Goal: Task Accomplishment & Management: Complete application form

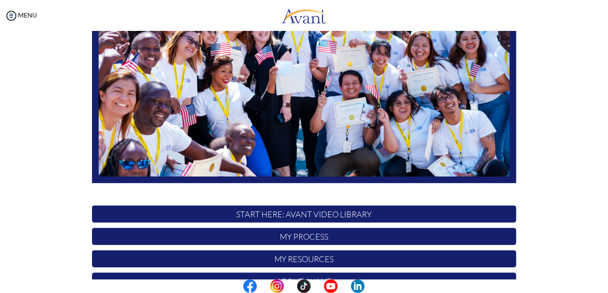
scroll to position [135, 0]
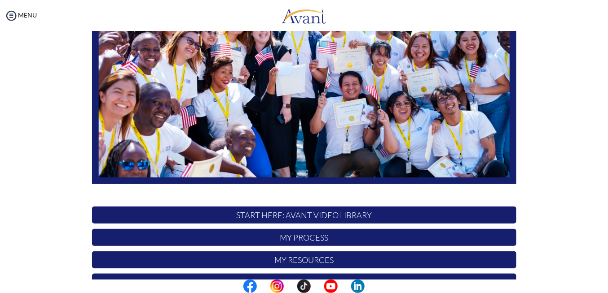
click at [299, 238] on p "My Process" at bounding box center [304, 237] width 424 height 17
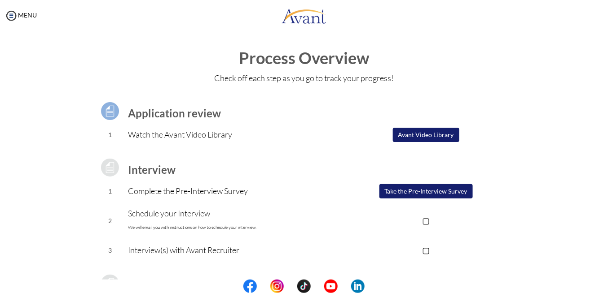
click at [394, 189] on button "Take the Pre-Interview Survey" at bounding box center [425, 191] width 93 height 14
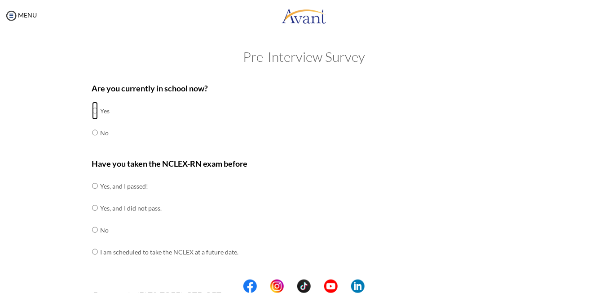
click at [92, 107] on input "radio" at bounding box center [95, 111] width 6 height 18
radio input "true"
click at [94, 233] on input "radio" at bounding box center [95, 230] width 6 height 18
radio input "true"
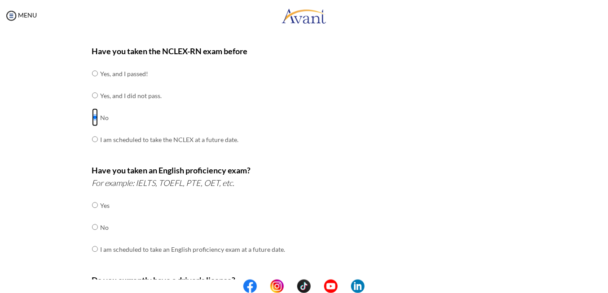
scroll to position [112, 0]
click at [92, 229] on input "radio" at bounding box center [95, 228] width 6 height 18
radio input "true"
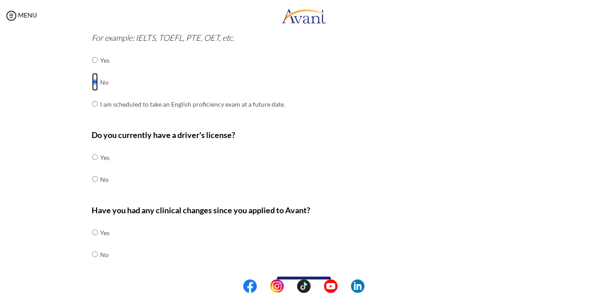
scroll to position [259, 0]
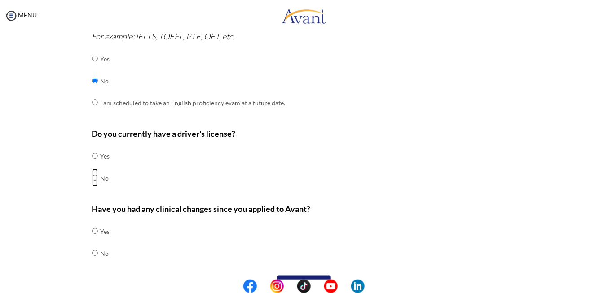
click at [92, 179] on input "radio" at bounding box center [95, 178] width 6 height 18
radio input "true"
click at [92, 232] on input "radio" at bounding box center [95, 232] width 6 height 18
radio input "true"
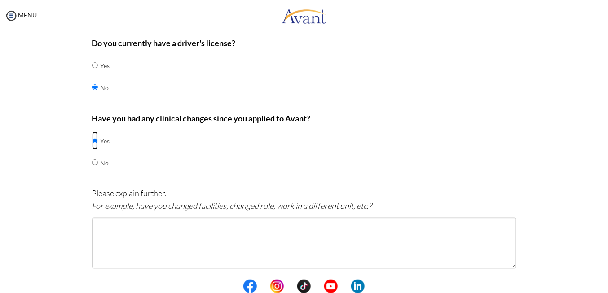
scroll to position [352, 0]
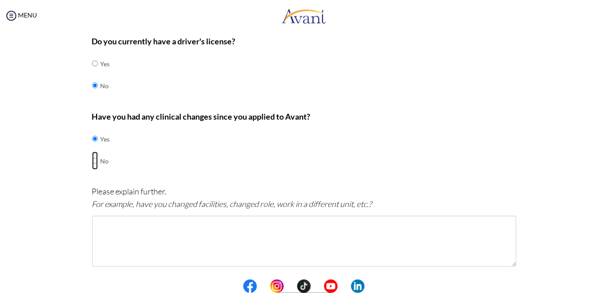
click at [92, 160] on input "radio" at bounding box center [95, 161] width 6 height 18
radio input "true"
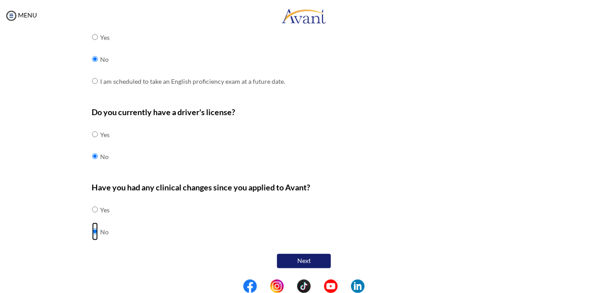
scroll to position [281, 0]
click at [93, 209] on input "radio" at bounding box center [95, 210] width 6 height 18
radio input "true"
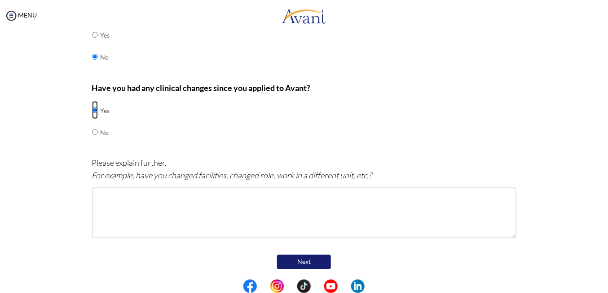
scroll to position [381, 0]
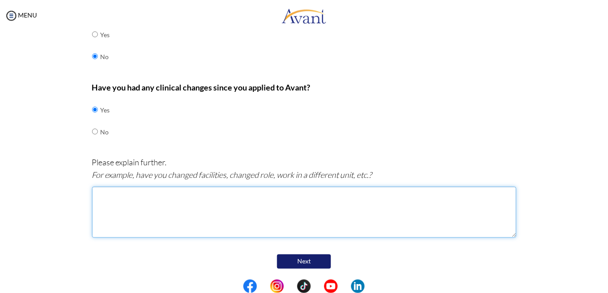
click at [109, 206] on textarea at bounding box center [304, 212] width 424 height 51
click at [381, 197] on textarea "Am still working in the same facilities . Am working presently in Labour [PERSO…" at bounding box center [304, 212] width 424 height 51
click at [401, 197] on textarea "Am still working in the same facilities . Am working presently in Labour [PERSO…" at bounding box center [304, 212] width 424 height 51
click at [212, 194] on textarea "Am still working in the same facilities . Am working presently in Labour [PERSO…" at bounding box center [304, 212] width 424 height 51
click at [286, 197] on textarea "Am still working in the same facilities but currently working presently in Labo…" at bounding box center [304, 212] width 424 height 51
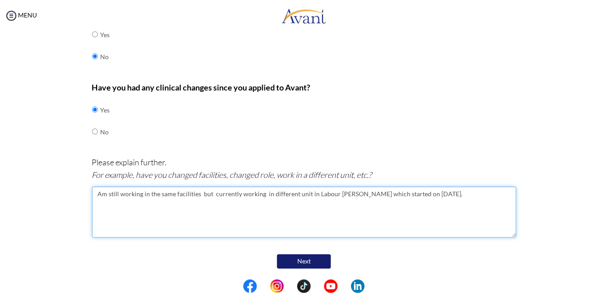
click at [309, 194] on textarea "Am still working in the same facilities but currently working in different unit…" at bounding box center [304, 212] width 424 height 51
click at [343, 196] on textarea "Am still working in the same facilities but currently working in different unit…" at bounding box center [304, 212] width 424 height 51
click at [443, 195] on textarea "Am still working in the same facilities but currently working in different unit…" at bounding box center [304, 212] width 424 height 51
click at [161, 206] on textarea "Am still working in the same facilities but currently working in different unit…" at bounding box center [304, 212] width 424 height 51
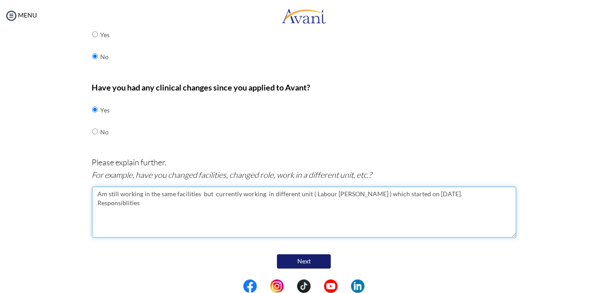
click at [161, 203] on textarea "Am still working in the same facilities but currently working in different unit…" at bounding box center [304, 212] width 424 height 51
click at [152, 203] on textarea "Am still working in the same facilities but currently working in different unit…" at bounding box center [304, 212] width 424 height 51
drag, startPoint x: 144, startPoint y: 203, endPoint x: 124, endPoint y: 206, distance: 20.5
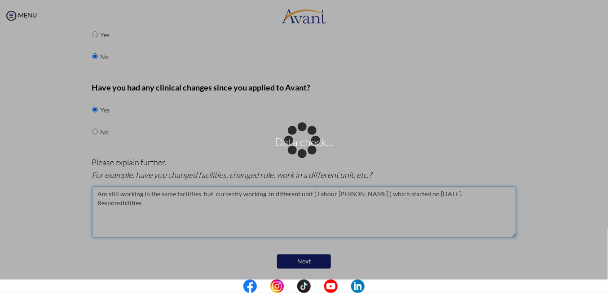
type textarea "Am still working in the same facilities but currently working in different unit…"
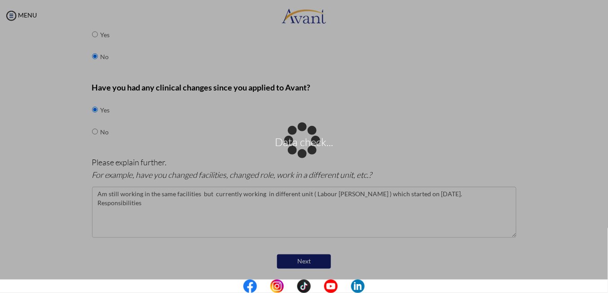
click at [298, 153] on div "Data check..." at bounding box center [304, 146] width 13 height 13
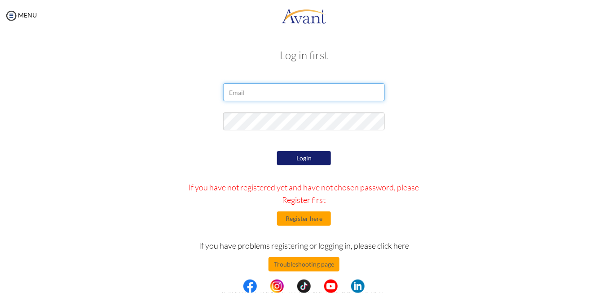
click at [253, 93] on input "email" at bounding box center [304, 92] width 162 height 18
type input "[PERSON_NAME][EMAIL_ADDRESS][DOMAIN_NAME]"
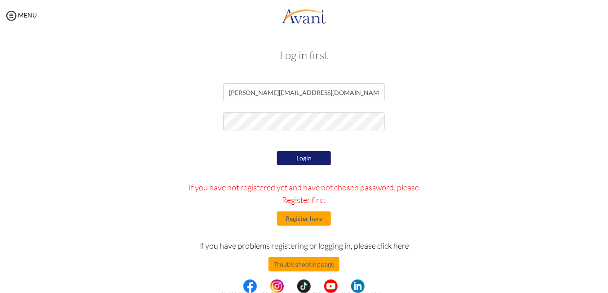
click at [311, 160] on button "Login" at bounding box center [304, 158] width 54 height 14
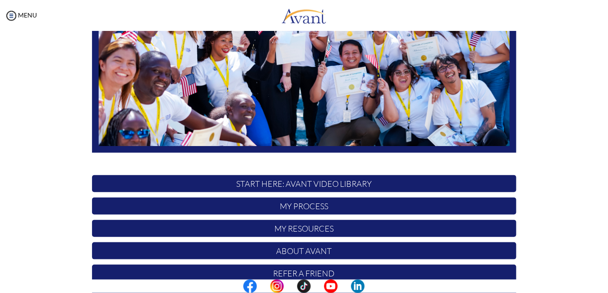
scroll to position [170, 0]
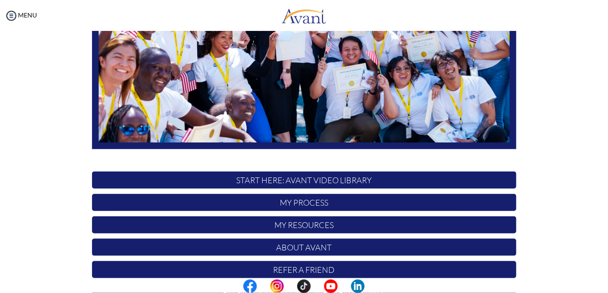
click at [352, 204] on p "My Process" at bounding box center [304, 202] width 424 height 17
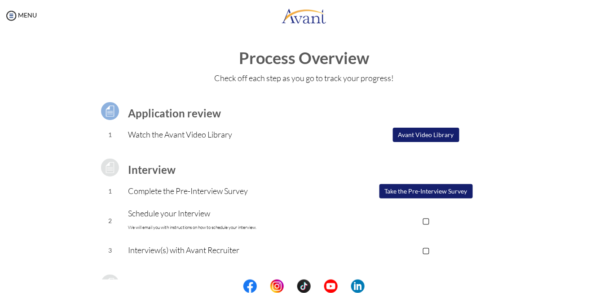
click at [423, 188] on button "Take the Pre-Interview Survey" at bounding box center [425, 191] width 93 height 14
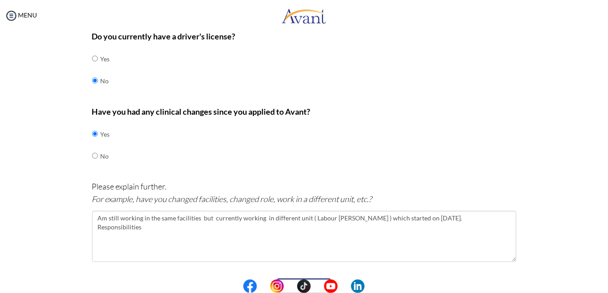
scroll to position [381, 0]
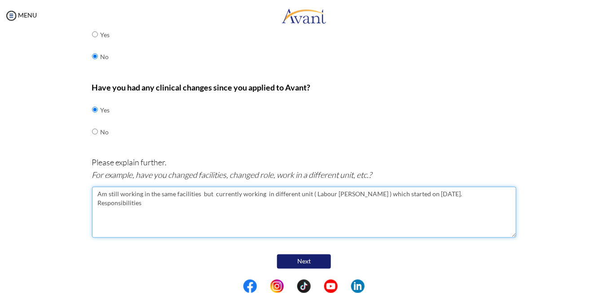
click at [153, 207] on textarea "Am still working in the same facilities but currently working in different unit…" at bounding box center [304, 212] width 424 height 51
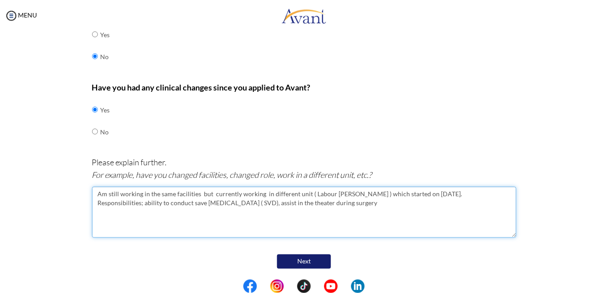
click at [265, 204] on textarea "Am still working in the same facilities but currently working in different unit…" at bounding box center [304, 212] width 424 height 51
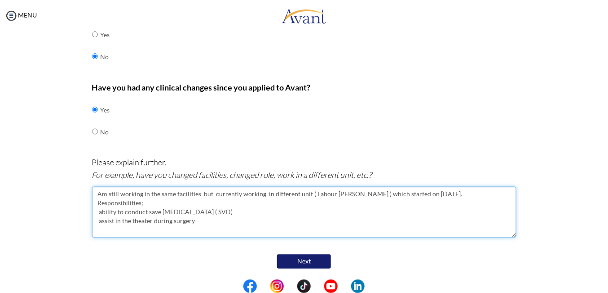
click at [97, 214] on textarea "Am still working in the same facilities but currently working in different unit…" at bounding box center [304, 212] width 424 height 51
click at [192, 221] on textarea "Am still working in the same facilities but currently working in different unit…" at bounding box center [304, 212] width 424 height 51
click at [201, 220] on textarea "Am still working in the same facilities but currently working in different unit…" at bounding box center [304, 212] width 424 height 51
click at [204, 215] on textarea "Am still working in the same facilities but currently working in different unit…" at bounding box center [304, 212] width 424 height 51
click at [201, 232] on textarea "Am still working in the same facilities but currently working in different unit…" at bounding box center [304, 212] width 424 height 51
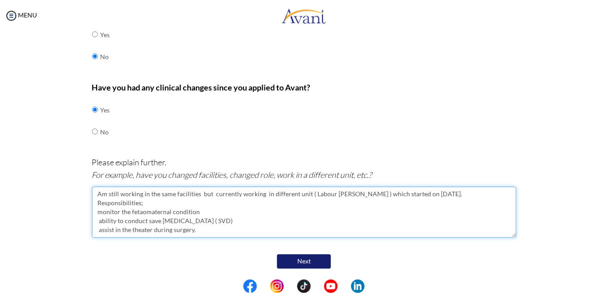
scroll to position [5, 0]
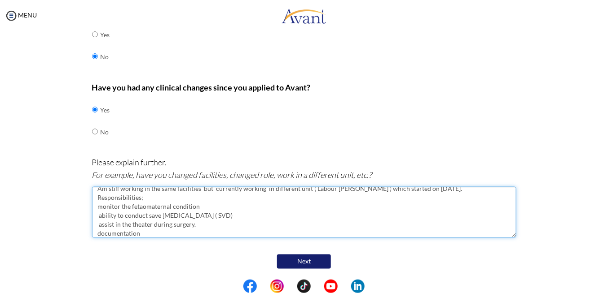
click at [198, 229] on textarea "Am still working in the same facilities but currently working in different unit…" at bounding box center [304, 212] width 424 height 51
click at [148, 233] on textarea "Am still working in the same facilities but currently working in different unit…" at bounding box center [304, 212] width 424 height 51
type textarea "Am still working in the same facilities but currently working in different unit…"
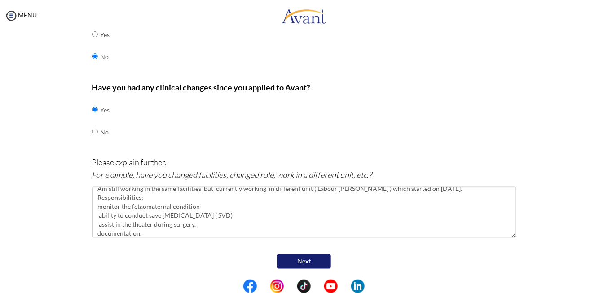
click at [310, 260] on button "Next" at bounding box center [304, 262] width 54 height 14
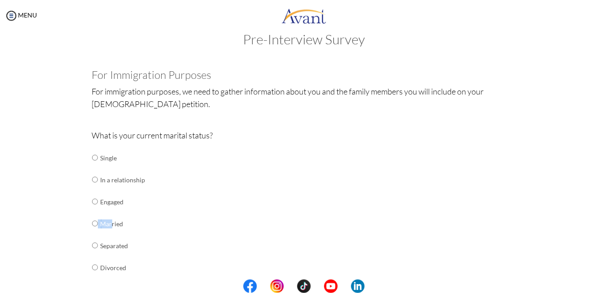
drag, startPoint x: 108, startPoint y: 225, endPoint x: 91, endPoint y: 223, distance: 17.1
click at [92, 223] on tr "Married" at bounding box center [118, 224] width 53 height 22
click at [92, 223] on input "radio" at bounding box center [95, 224] width 6 height 18
radio input "true"
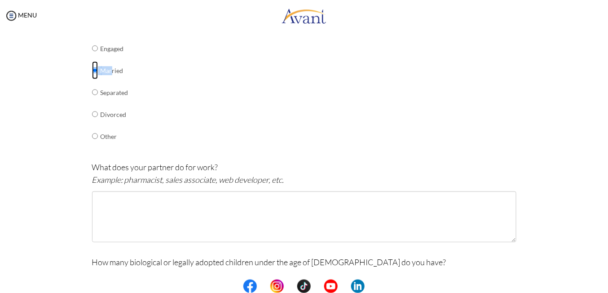
scroll to position [170, 0]
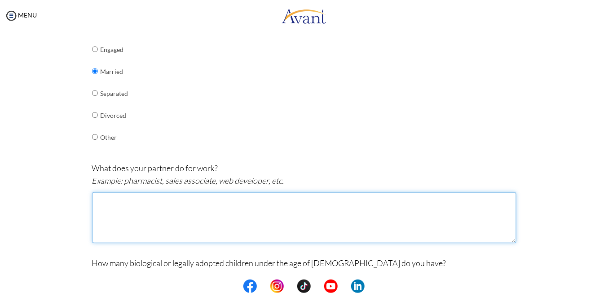
click at [123, 203] on textarea at bounding box center [304, 218] width 424 height 51
type textarea "t"
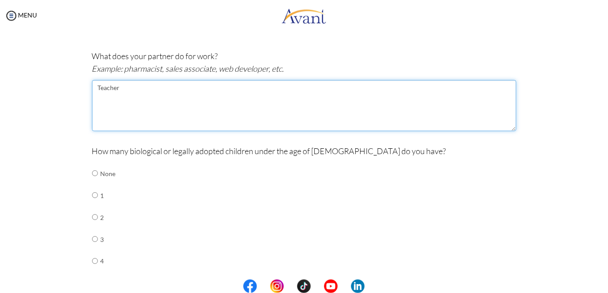
scroll to position [297, 0]
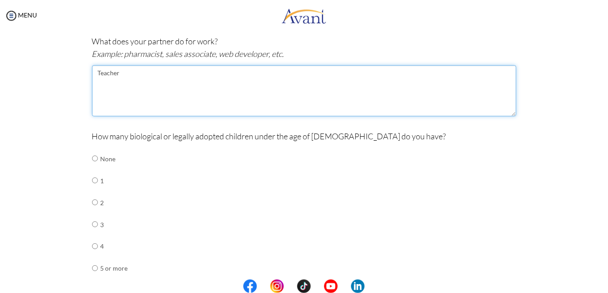
type textarea "Teacher"
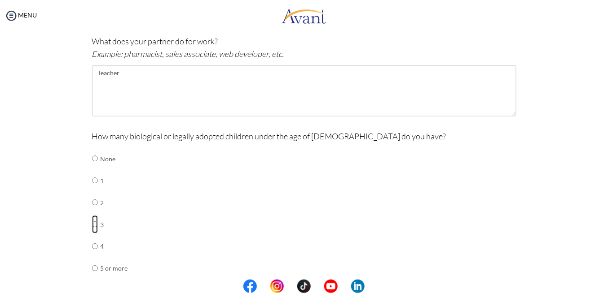
click at [93, 227] on input "radio" at bounding box center [95, 225] width 6 height 18
radio input "true"
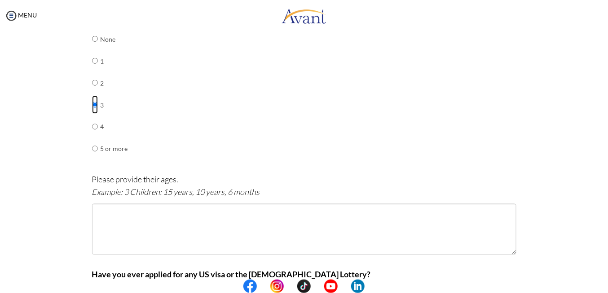
scroll to position [415, 0]
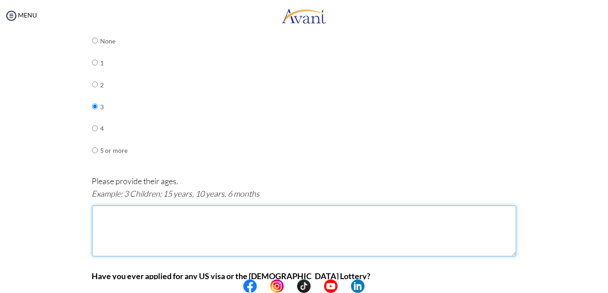
click at [109, 210] on textarea at bounding box center [304, 231] width 424 height 51
click at [109, 210] on textarea "3 C" at bounding box center [304, 231] width 424 height 51
click at [161, 214] on textarea "3 Children : 5 years," at bounding box center [304, 231] width 424 height 51
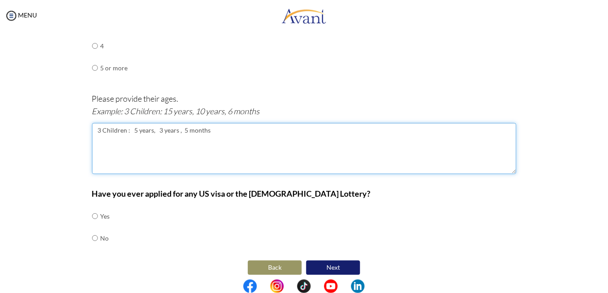
scroll to position [504, 0]
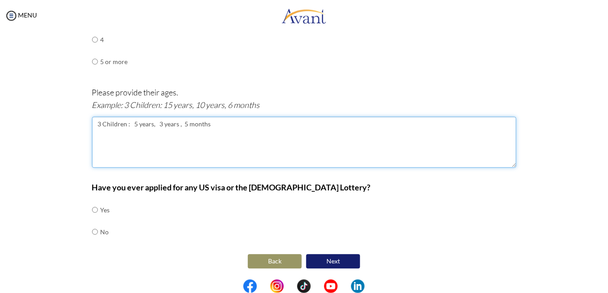
type textarea "3 Children : 5 years, 3 years , 5 months"
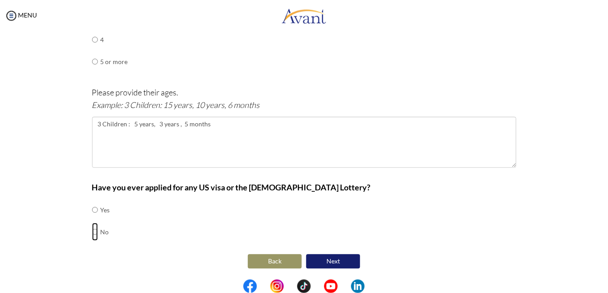
click at [92, 232] on input "radio" at bounding box center [95, 232] width 6 height 18
radio input "true"
click at [331, 260] on button "Next" at bounding box center [333, 262] width 54 height 14
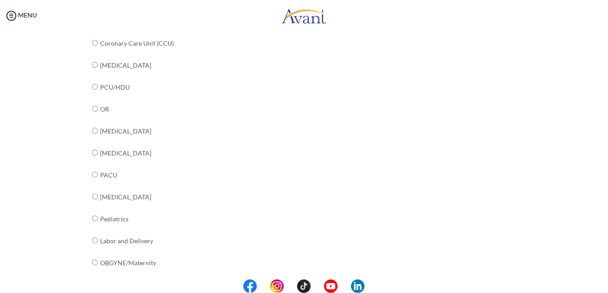
scroll to position [240, 0]
click at [92, 240] on input "radio" at bounding box center [95, 240] width 6 height 18
radio input "true"
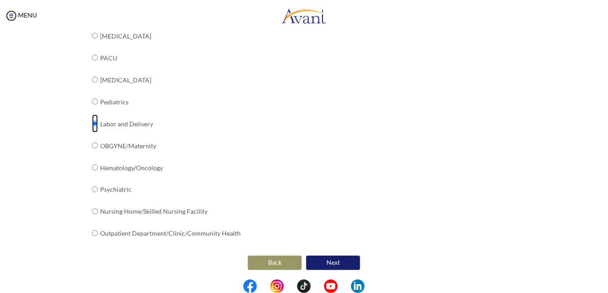
scroll to position [358, 0]
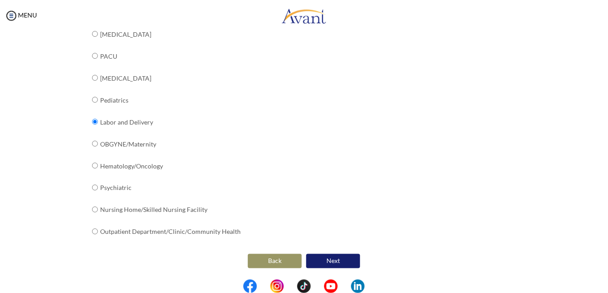
click at [328, 259] on button "Next" at bounding box center [333, 261] width 54 height 14
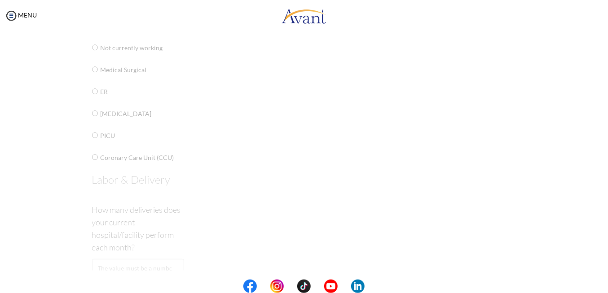
scroll to position [18, 0]
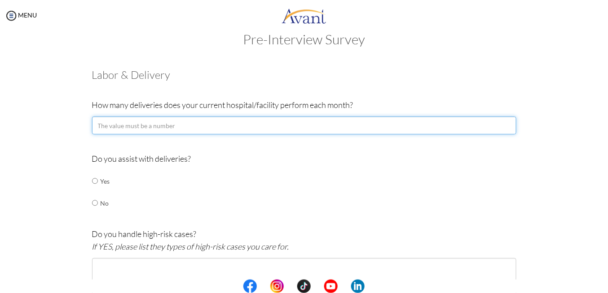
click at [185, 127] on input "number" at bounding box center [304, 126] width 424 height 18
click at [442, 133] on input "number" at bounding box center [304, 126] width 424 height 18
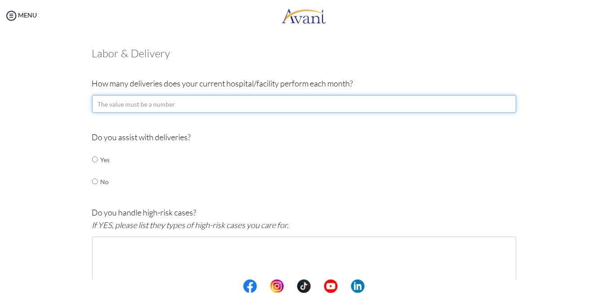
scroll to position [33, 0]
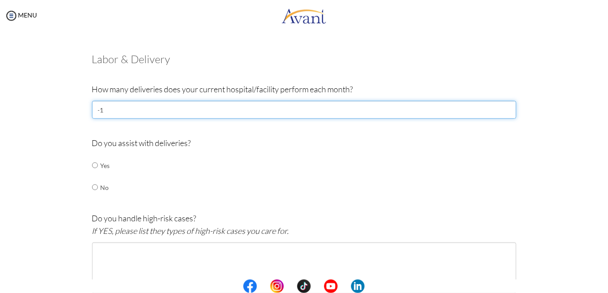
click at [503, 110] on input "-1" at bounding box center [304, 110] width 424 height 18
click at [503, 110] on input "-2" at bounding box center [304, 110] width 424 height 18
click at [503, 110] on input "-3" at bounding box center [304, 110] width 424 height 18
type input "-4"
click at [503, 110] on input "-4" at bounding box center [304, 110] width 424 height 18
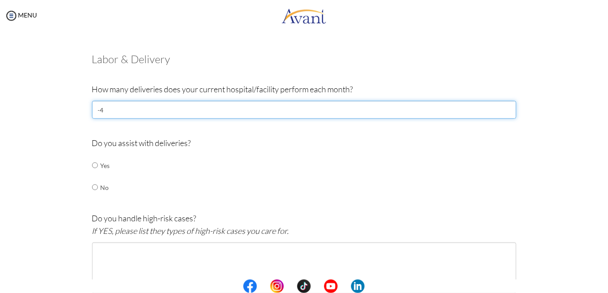
click at [175, 108] on input "-4" at bounding box center [304, 110] width 424 height 18
type input "60"
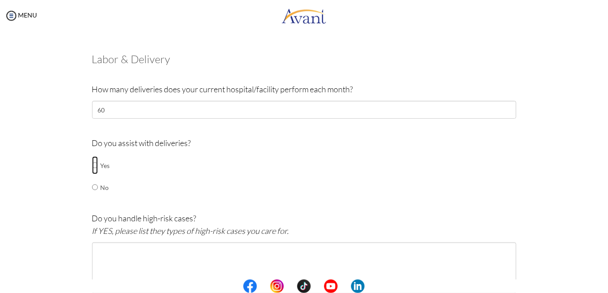
click at [93, 169] on input "radio" at bounding box center [95, 166] width 6 height 18
radio input "true"
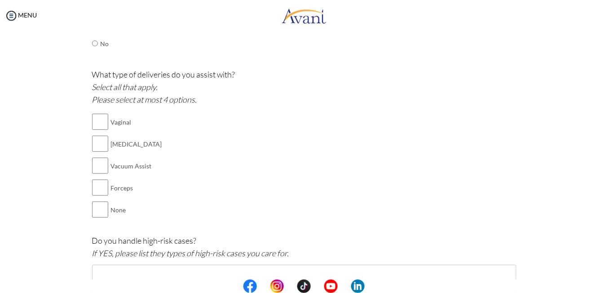
scroll to position [182, 0]
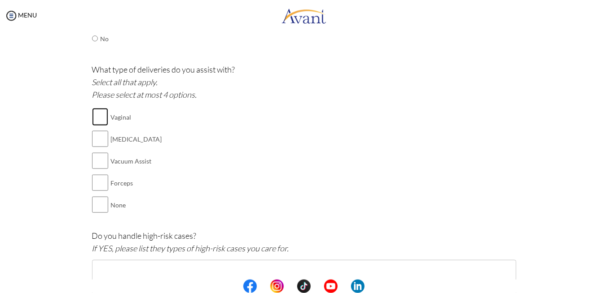
click at [93, 119] on input "checkbox" at bounding box center [100, 117] width 16 height 18
checkbox input "true"
click at [97, 136] on input "checkbox" at bounding box center [100, 139] width 16 height 18
checkbox input "true"
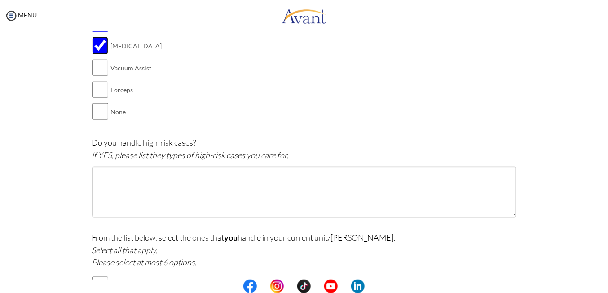
scroll to position [285, 0]
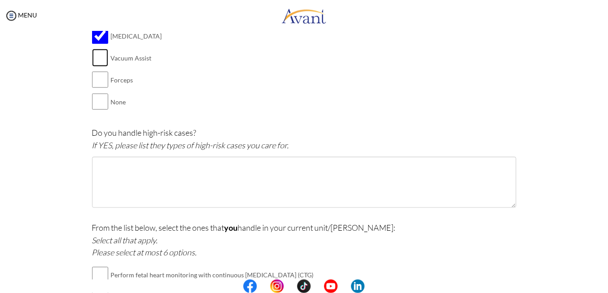
click at [95, 60] on input "checkbox" at bounding box center [100, 58] width 16 height 18
checkbox input "true"
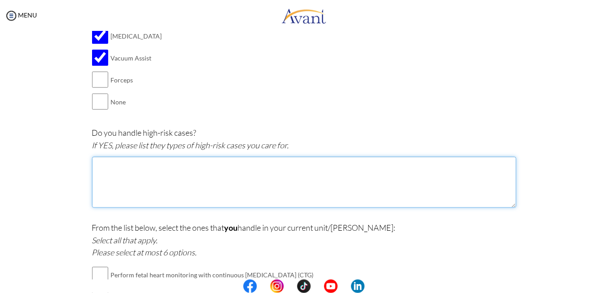
click at [103, 171] on textarea at bounding box center [304, 182] width 424 height 51
click at [121, 167] on textarea "pre" at bounding box center [304, 182] width 424 height 51
type textarea "p"
click at [138, 168] on textarea "Pre-eclam" at bounding box center [304, 182] width 424 height 51
click at [132, 164] on textarea "Pre-eclam" at bounding box center [304, 182] width 424 height 51
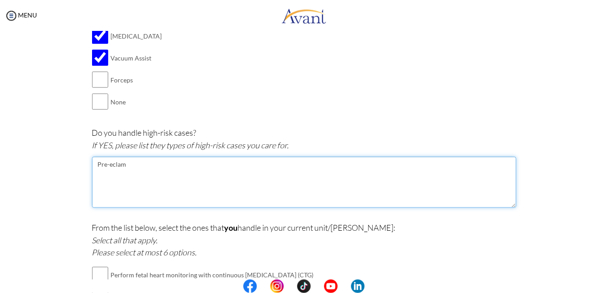
click at [132, 164] on textarea "Pre-eclam" at bounding box center [304, 182] width 424 height 51
click at [144, 166] on textarea "Pre-eclam" at bounding box center [304, 182] width 424 height 51
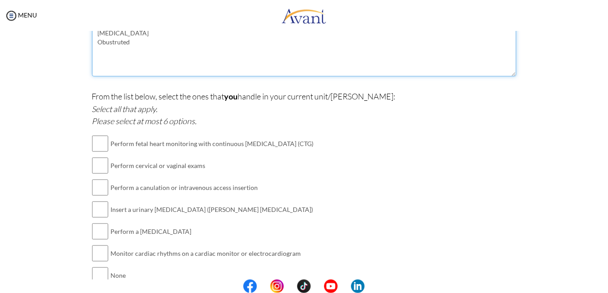
scroll to position [460, 0]
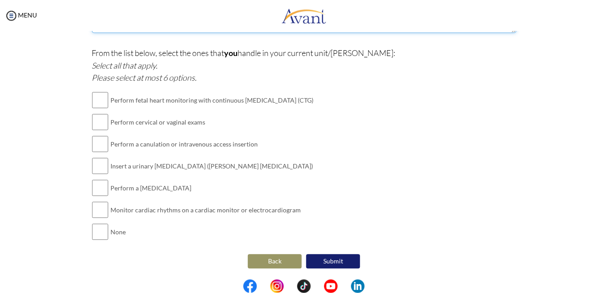
type textarea "[MEDICAL_DATA] Obustruted"
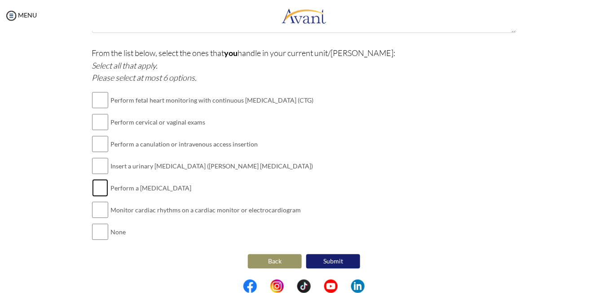
click at [99, 188] on input "checkbox" at bounding box center [100, 189] width 16 height 18
checkbox input "true"
click at [95, 211] on input "checkbox" at bounding box center [100, 210] width 16 height 18
click at [97, 209] on input "checkbox" at bounding box center [100, 210] width 16 height 18
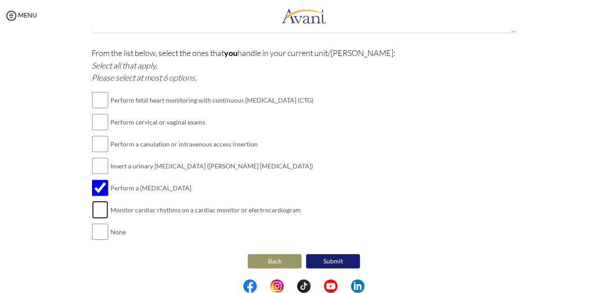
checkbox input "true"
click at [97, 167] on input "checkbox" at bounding box center [100, 167] width 16 height 18
checkbox input "true"
click at [98, 141] on input "checkbox" at bounding box center [100, 145] width 16 height 18
checkbox input "true"
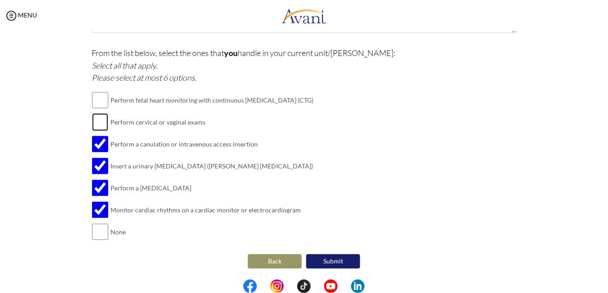
click at [100, 121] on input "checkbox" at bounding box center [100, 123] width 16 height 18
checkbox input "true"
click at [100, 101] on input "checkbox" at bounding box center [100, 101] width 16 height 18
checkbox input "true"
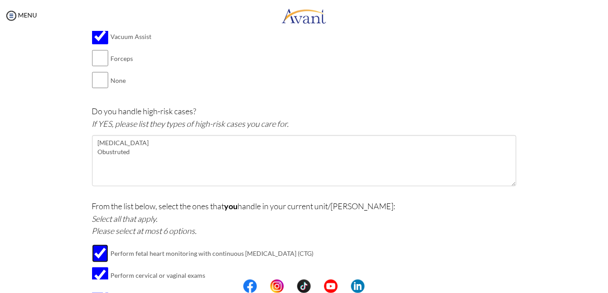
scroll to position [300, 0]
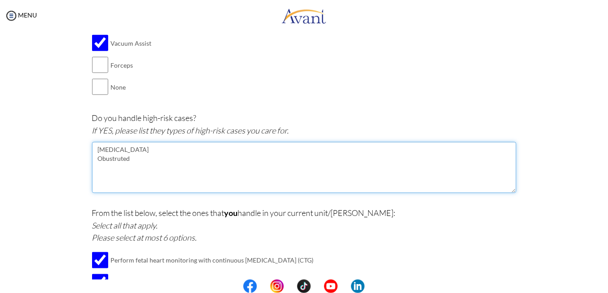
click at [134, 160] on textarea "[MEDICAL_DATA] Obustruted" at bounding box center [304, 167] width 424 height 51
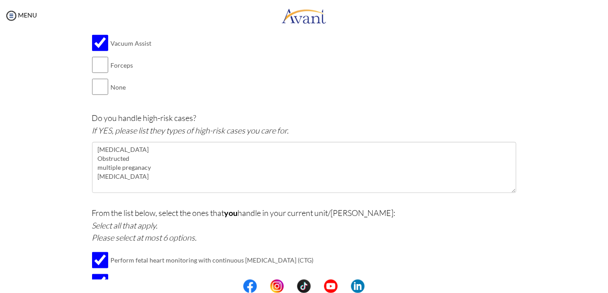
click at [132, 156] on body "Maintenance break. Please come back in 2 hours. MENU My Status What is the next…" at bounding box center [304, 146] width 608 height 293
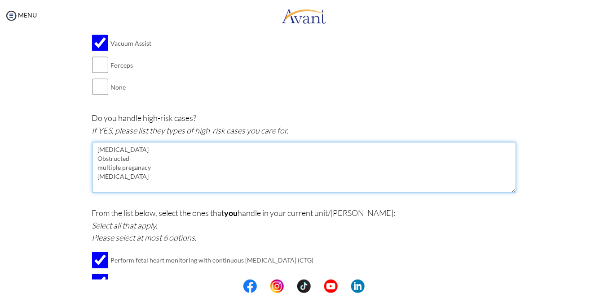
click at [132, 156] on textarea "[MEDICAL_DATA] Obstructed multiple preganacy [MEDICAL_DATA]" at bounding box center [304, 167] width 424 height 51
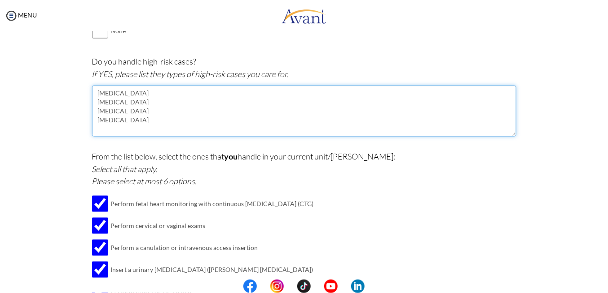
scroll to position [383, 0]
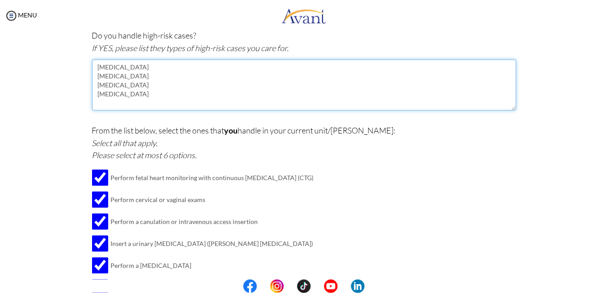
click at [146, 94] on textarea "[MEDICAL_DATA] [MEDICAL_DATA] [MEDICAL_DATA] [MEDICAL_DATA]" at bounding box center [304, 85] width 424 height 51
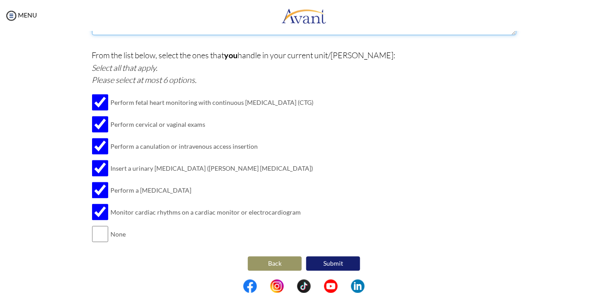
scroll to position [460, 0]
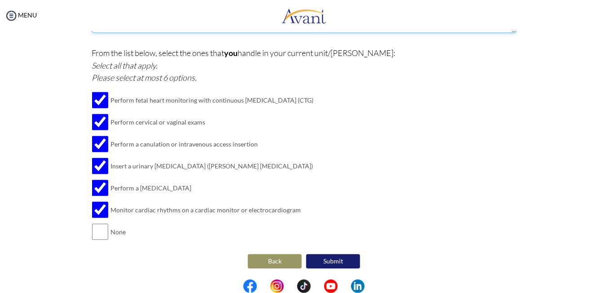
type textarea "[MEDICAL_DATA] [MEDICAL_DATA] [MEDICAL_DATA] [MEDICAL_DATA] [MEDICAL_DATA]"
click at [339, 261] on button "Submit" at bounding box center [333, 262] width 54 height 14
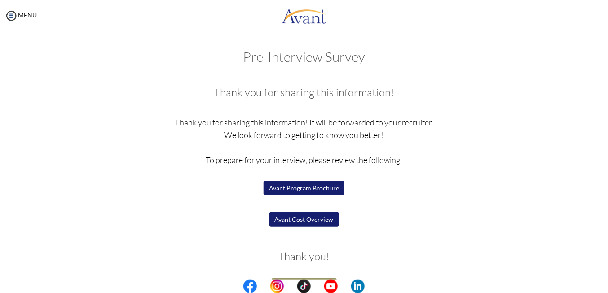
scroll to position [23, 0]
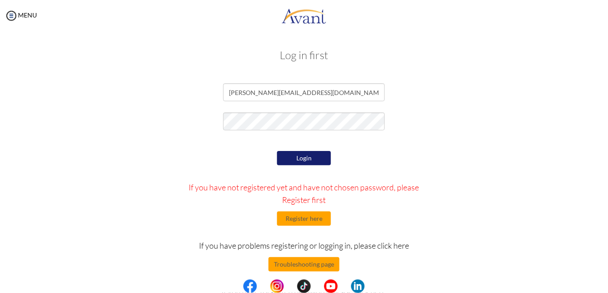
click at [302, 156] on button "Login" at bounding box center [304, 158] width 54 height 14
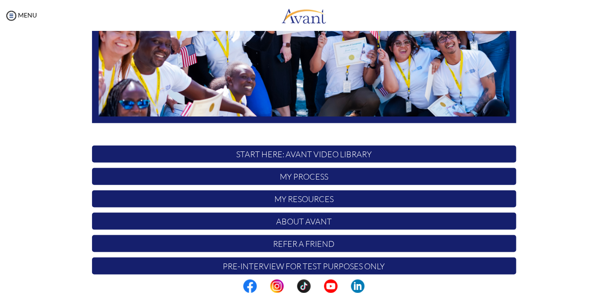
scroll to position [203, 0]
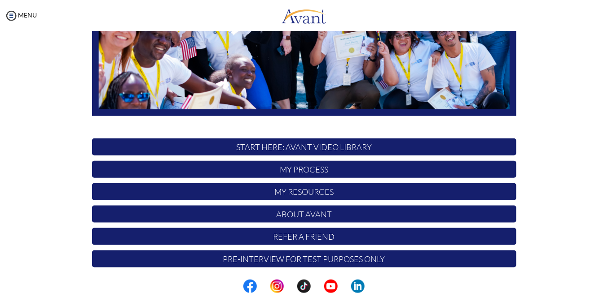
click at [380, 171] on p "My Process" at bounding box center [304, 169] width 424 height 17
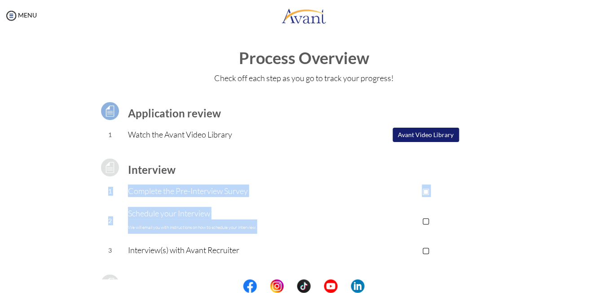
drag, startPoint x: 380, startPoint y: 171, endPoint x: 425, endPoint y: 217, distance: 64.4
click at [425, 217] on tbody "Application review 1 Watch the Avant Video Library ▢ Avant Video Library Interv…" at bounding box center [304, 238] width 424 height 297
click at [365, 224] on p "▢" at bounding box center [426, 221] width 180 height 13
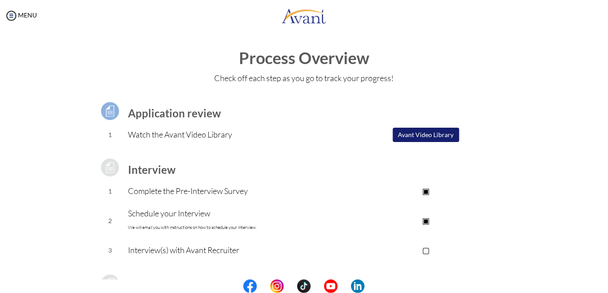
click at [251, 192] on p "Complete the Pre-Interview Survey" at bounding box center [232, 191] width 208 height 13
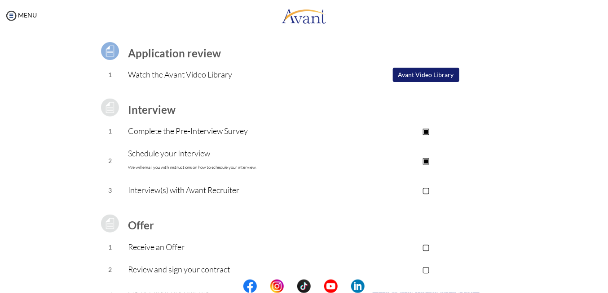
scroll to position [63, 0]
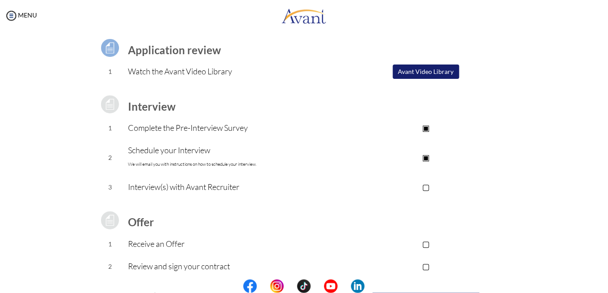
click at [423, 184] on p "▢" at bounding box center [426, 187] width 180 height 13
click at [423, 185] on p "▣" at bounding box center [426, 187] width 180 height 13
click at [421, 154] on p "▣" at bounding box center [426, 157] width 180 height 13
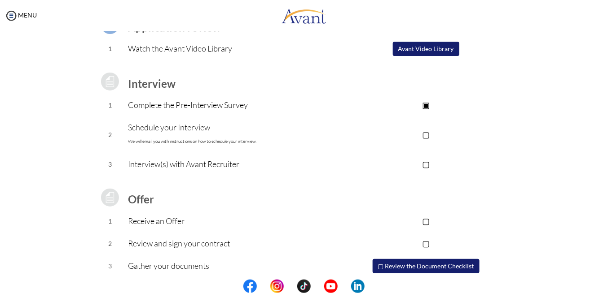
scroll to position [88, 0]
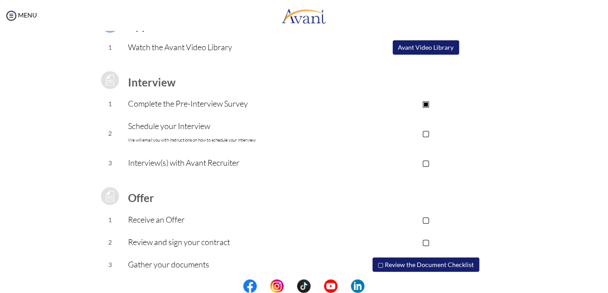
click at [427, 48] on button "Avant Video Library" at bounding box center [426, 47] width 66 height 14
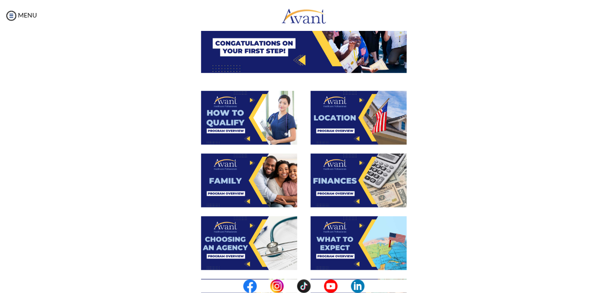
scroll to position [118, 0]
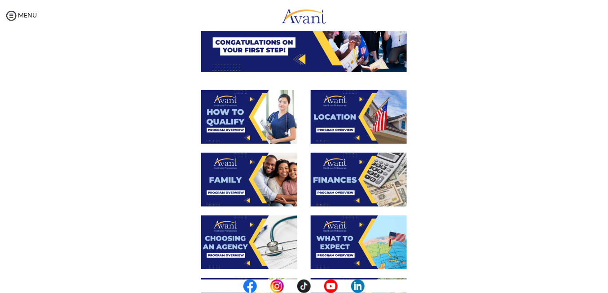
click at [225, 118] on img at bounding box center [249, 117] width 96 height 54
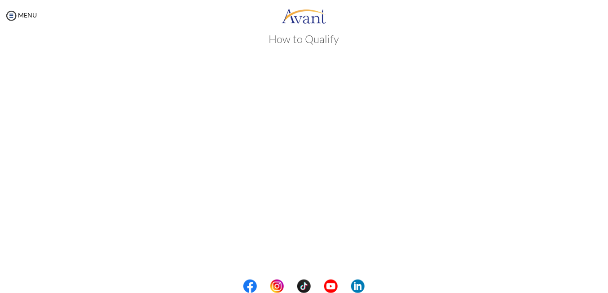
scroll to position [0, 0]
click at [13, 18] on img at bounding box center [10, 15] width 13 height 13
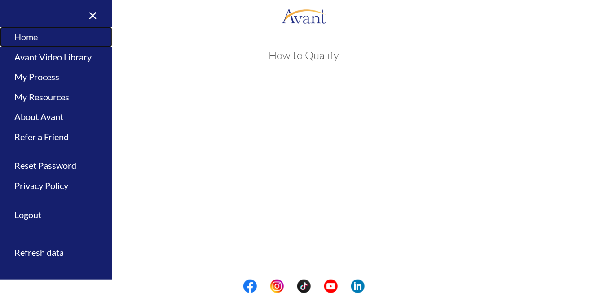
click at [48, 32] on link "Home" at bounding box center [56, 37] width 112 height 20
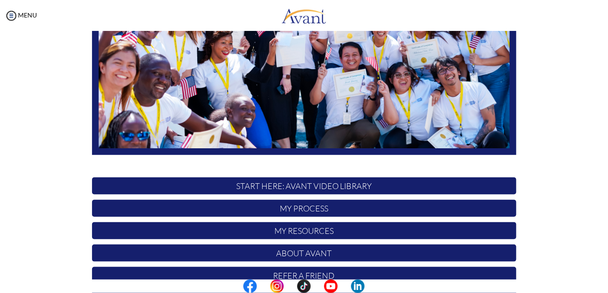
scroll to position [205, 0]
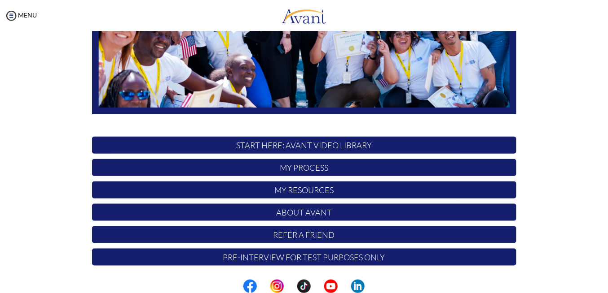
click at [288, 235] on p "Refer a Friend" at bounding box center [304, 235] width 424 height 17
